Goal: Use online tool/utility: Utilize a website feature to perform a specific function

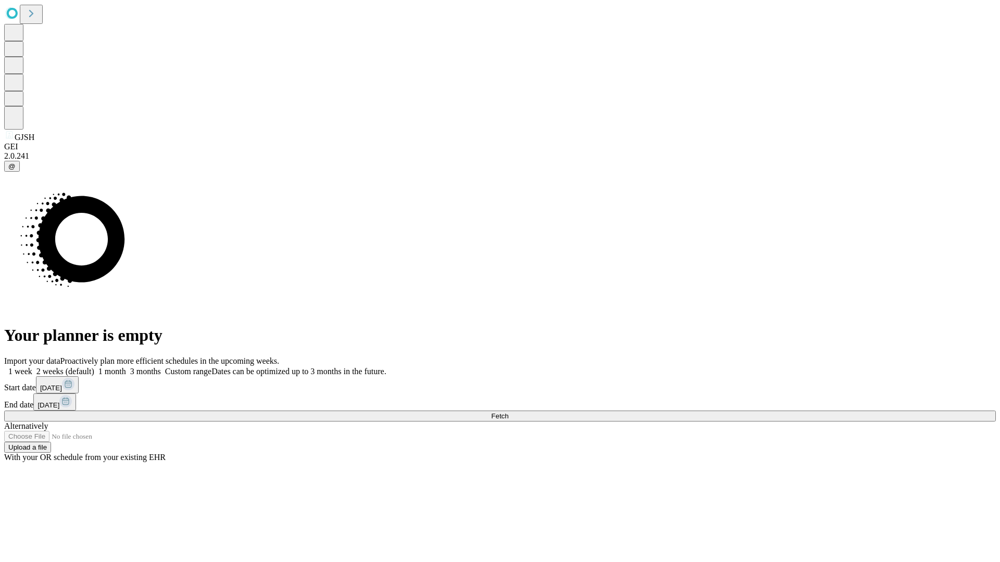
click at [508, 412] on span "Fetch" at bounding box center [499, 416] width 17 height 8
